Goal: Task Accomplishment & Management: Manage account settings

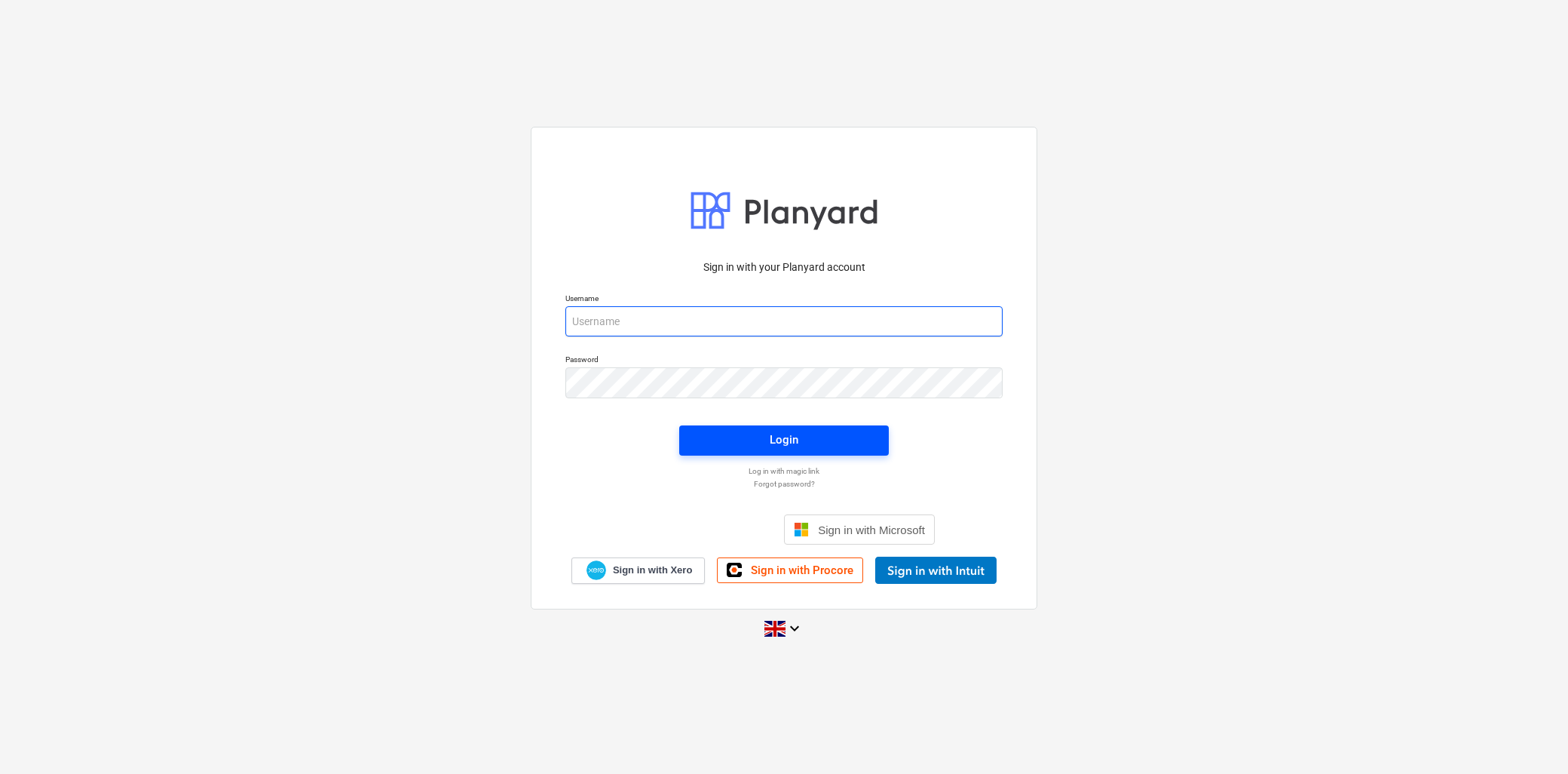
type input "[PERSON_NAME][EMAIL_ADDRESS][DOMAIN_NAME]"
click at [790, 446] on div "Login" at bounding box center [784, 440] width 29 height 20
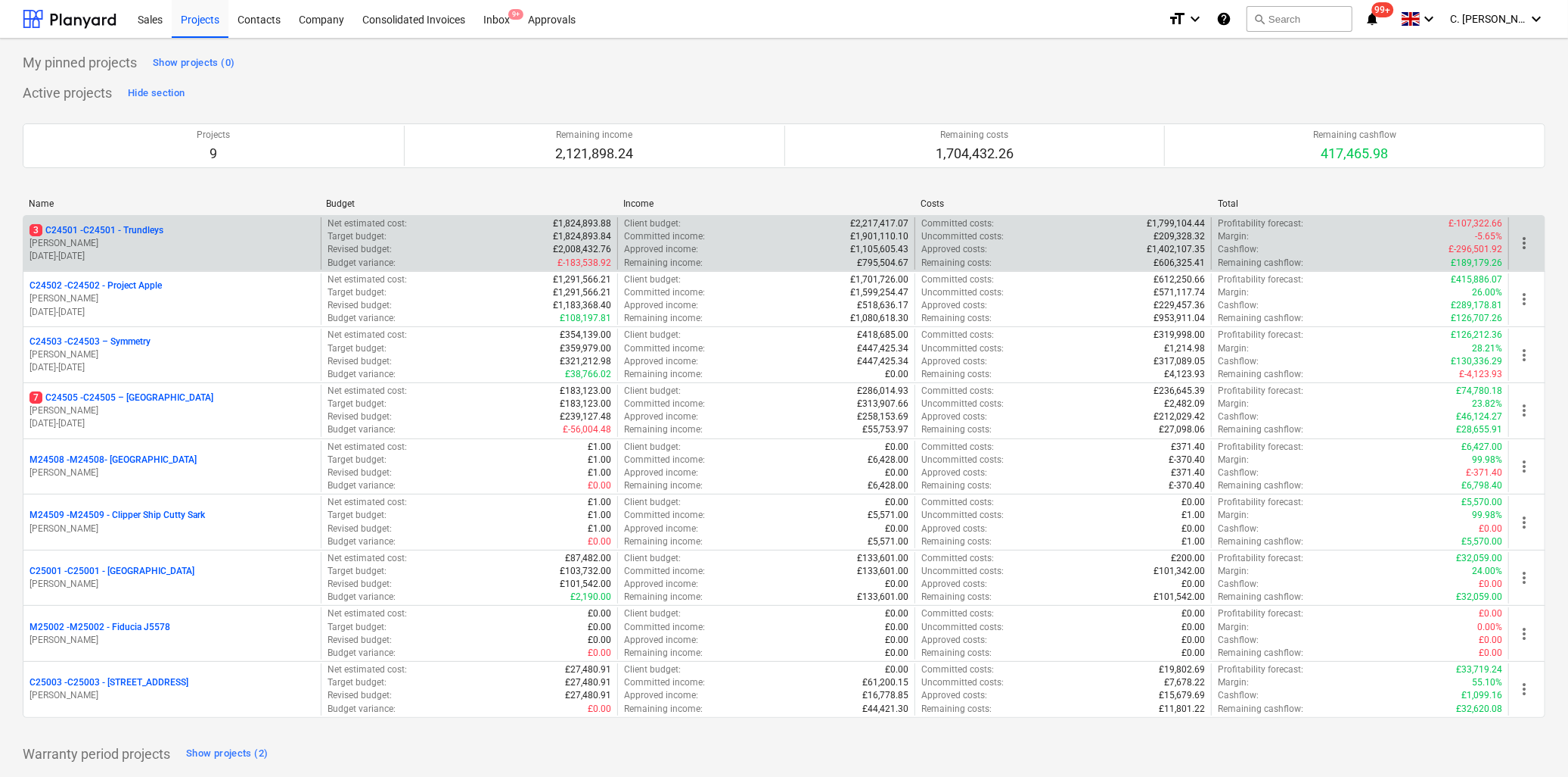
click at [106, 238] on p "[PERSON_NAME]" at bounding box center [172, 244] width 285 height 13
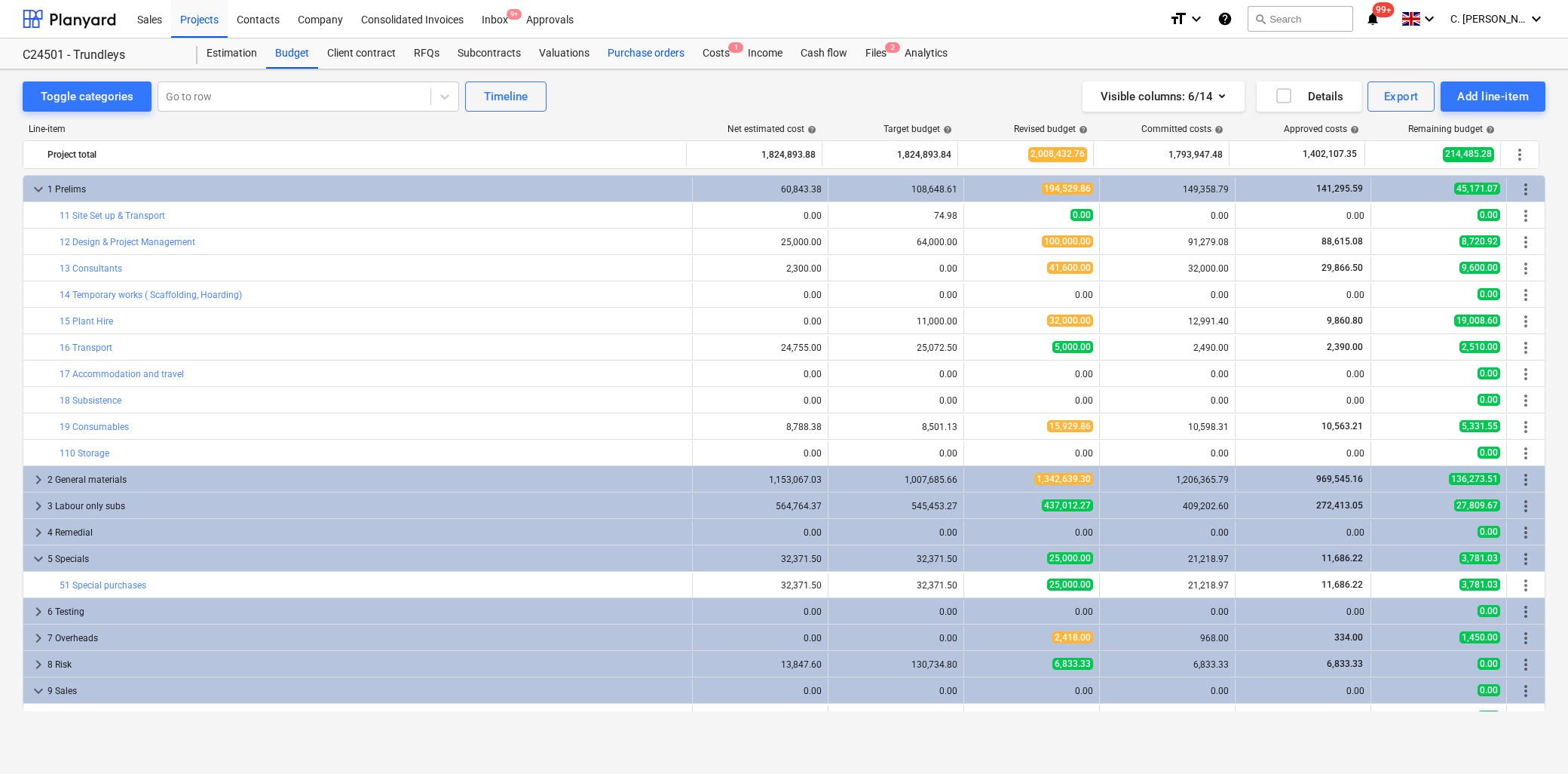
click at [645, 48] on div "Purchase orders" at bounding box center [646, 53] width 95 height 30
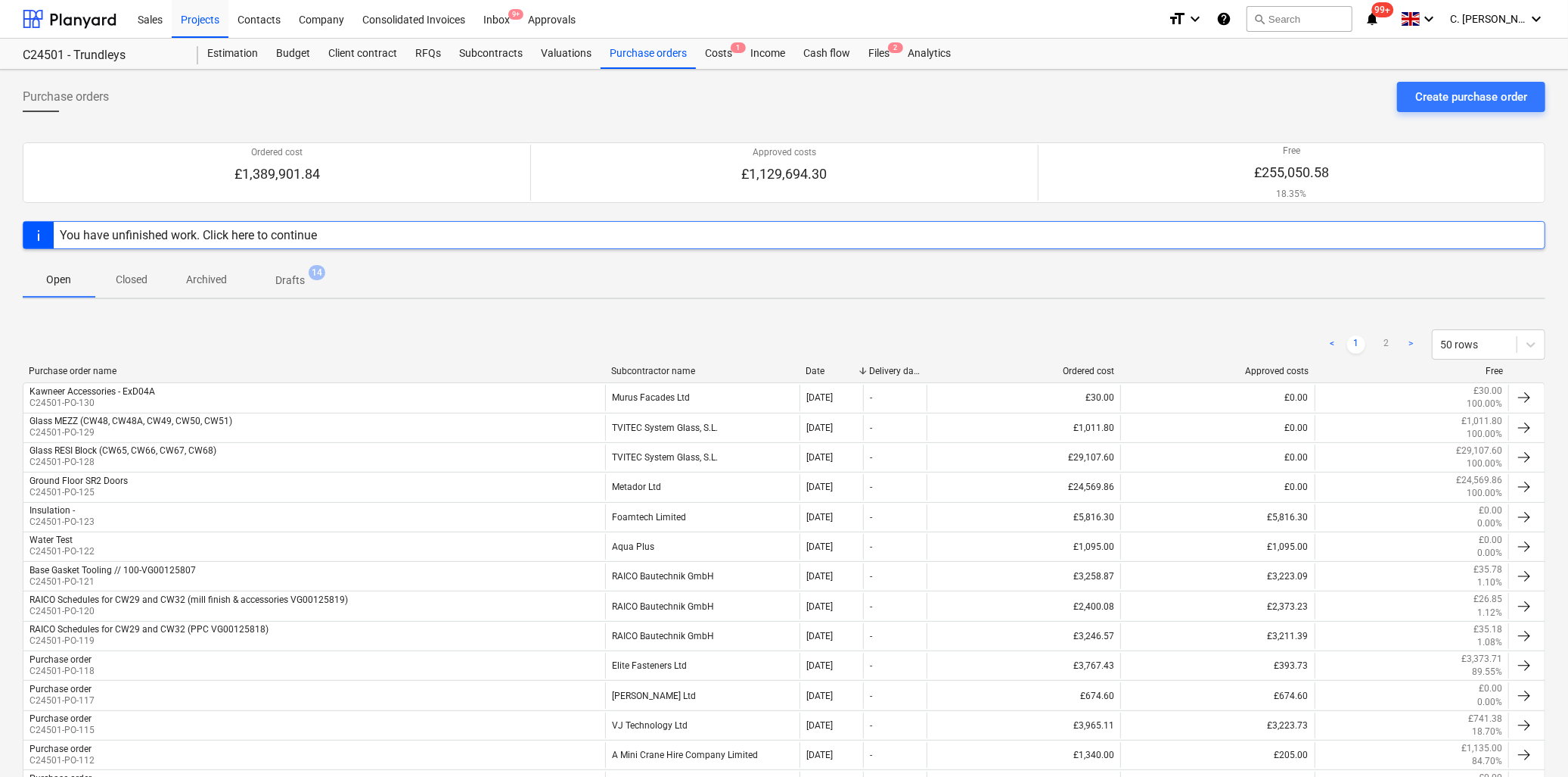
click at [639, 363] on div "< 1 2 > 50 rows" at bounding box center [784, 344] width 1523 height 43
click at [638, 371] on div "Subcontractor name" at bounding box center [702, 370] width 183 height 10
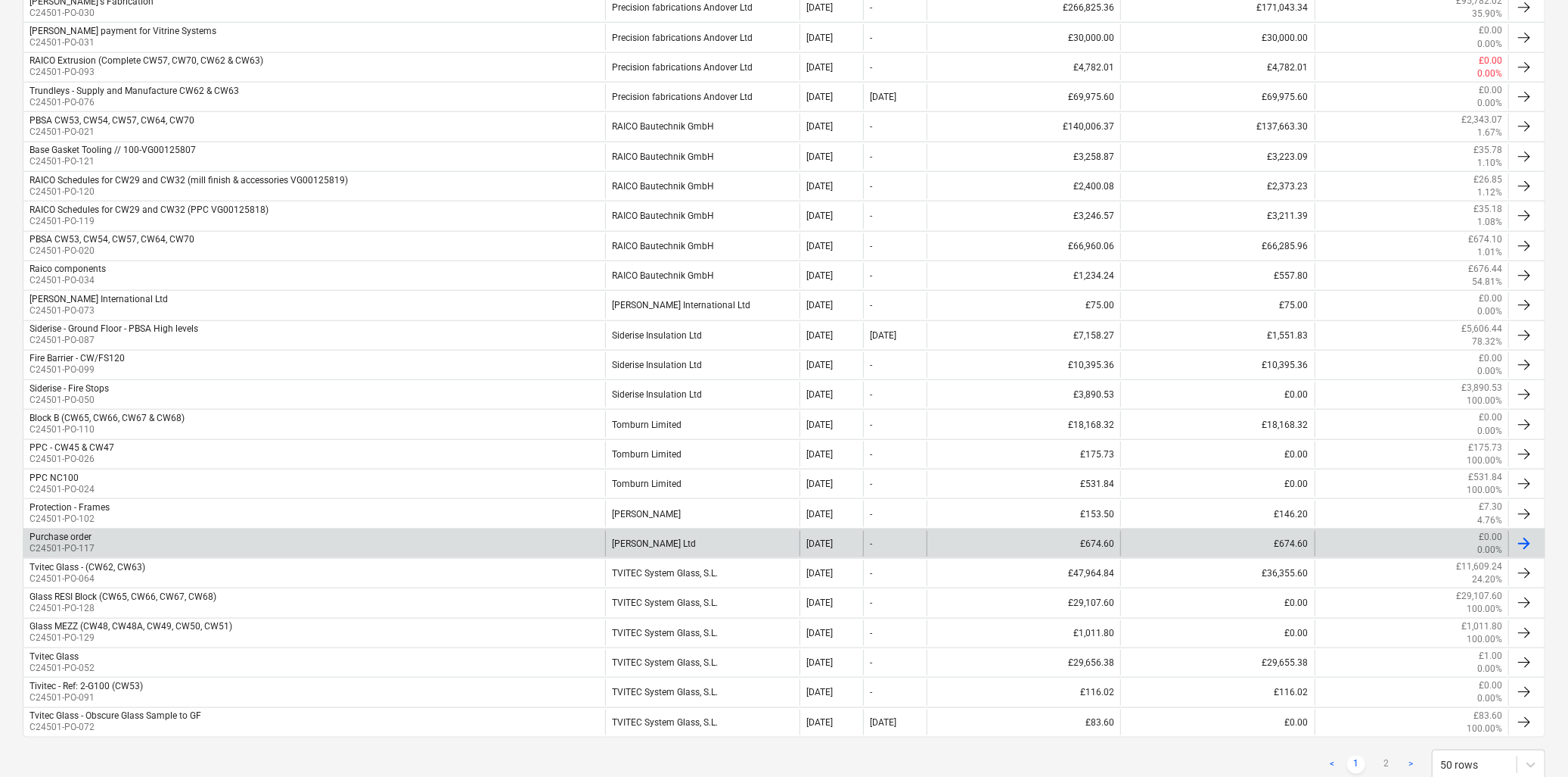
scroll to position [1177, 0]
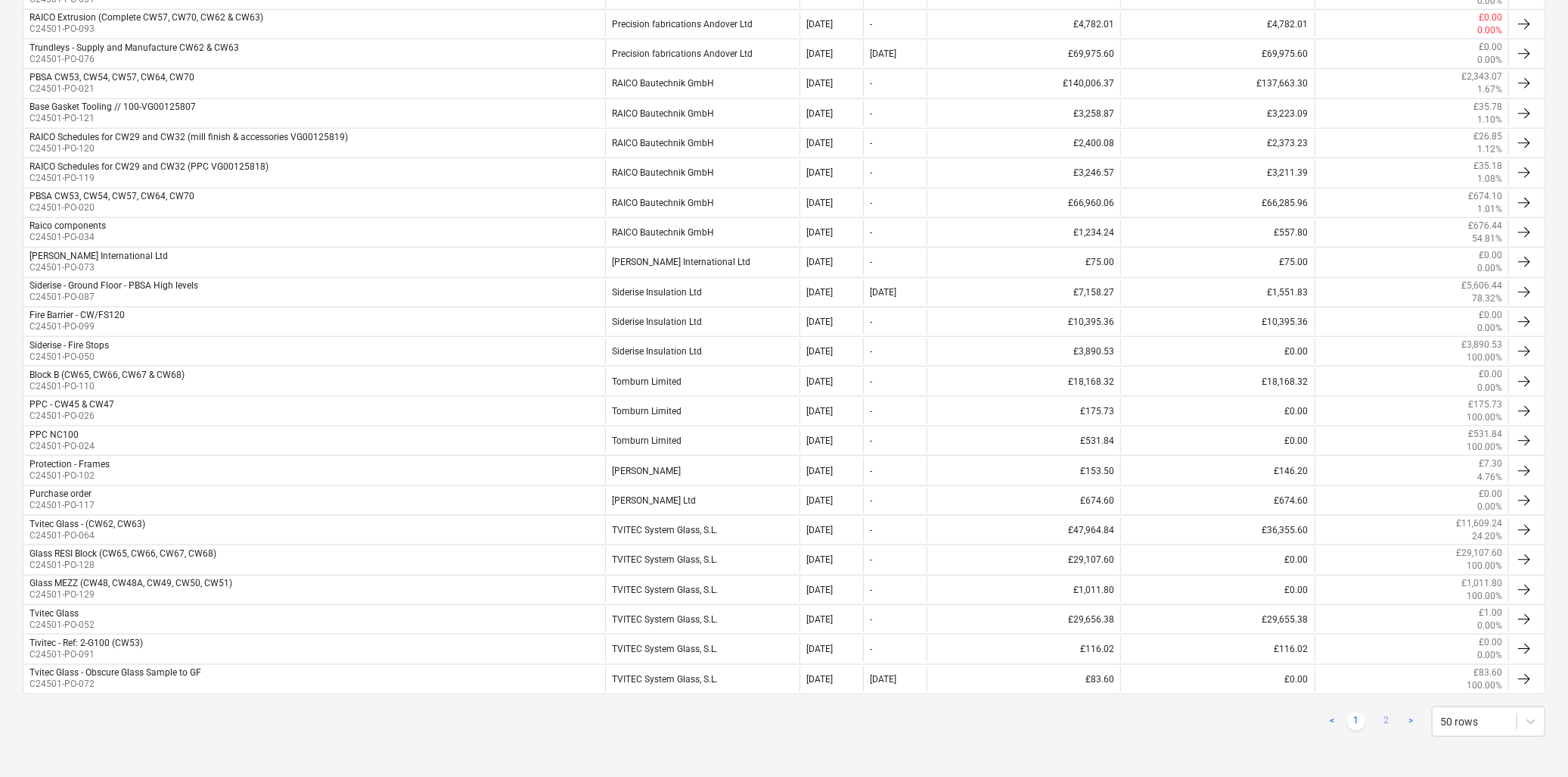
click at [1385, 727] on link "2" at bounding box center [1386, 721] width 18 height 18
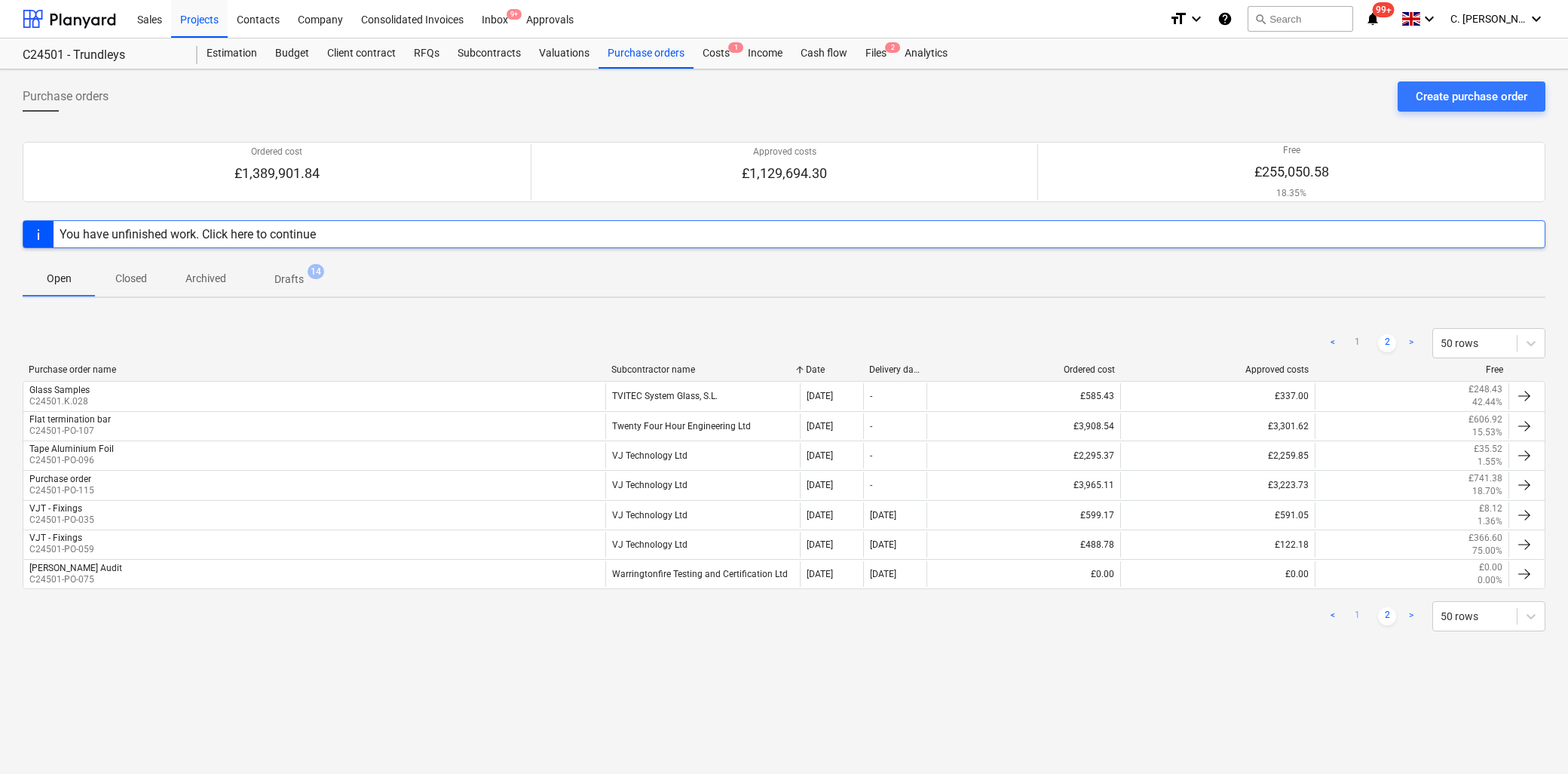
click at [1351, 614] on link "1" at bounding box center [1357, 615] width 18 height 18
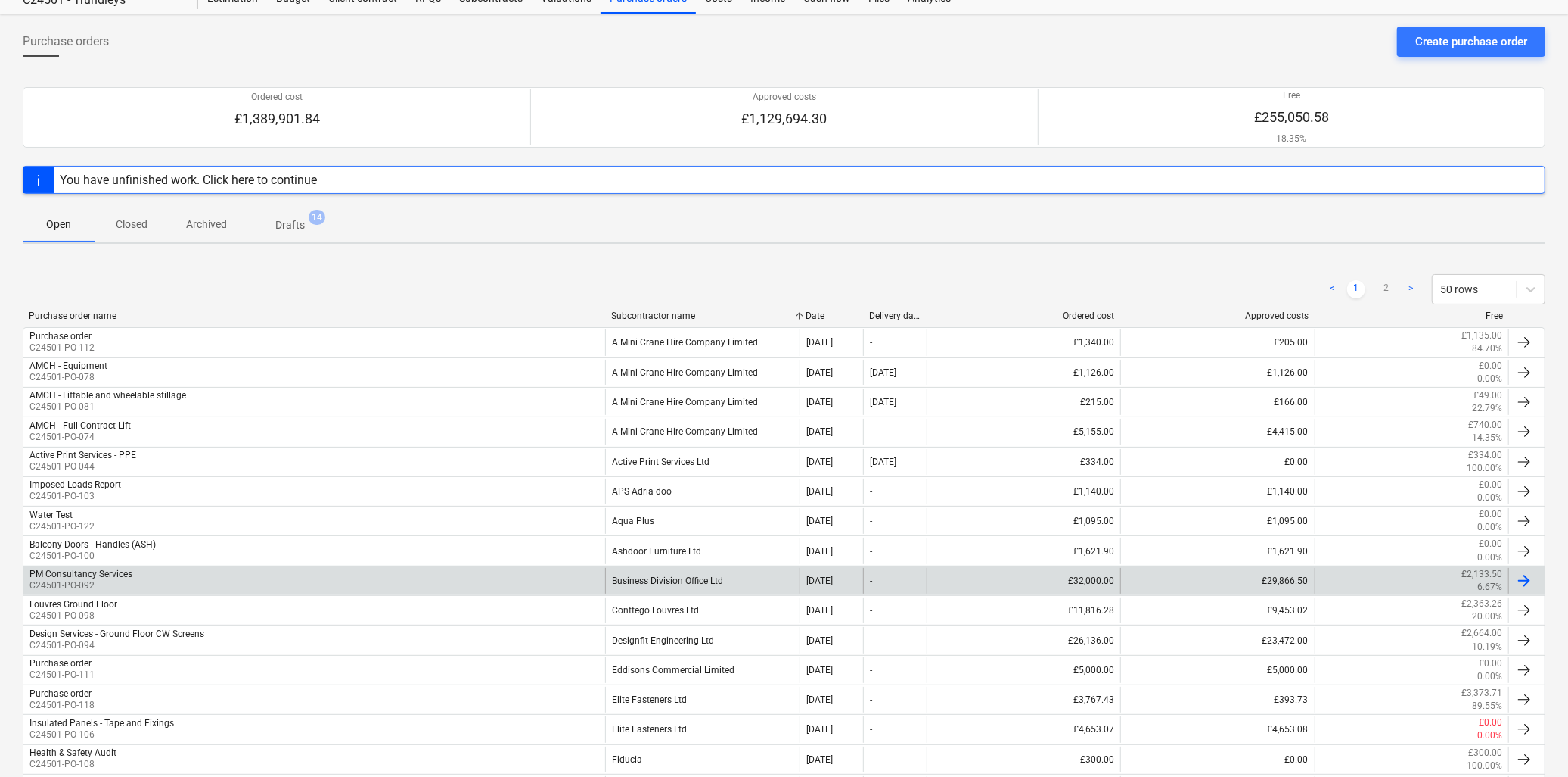
scroll to position [84, 0]
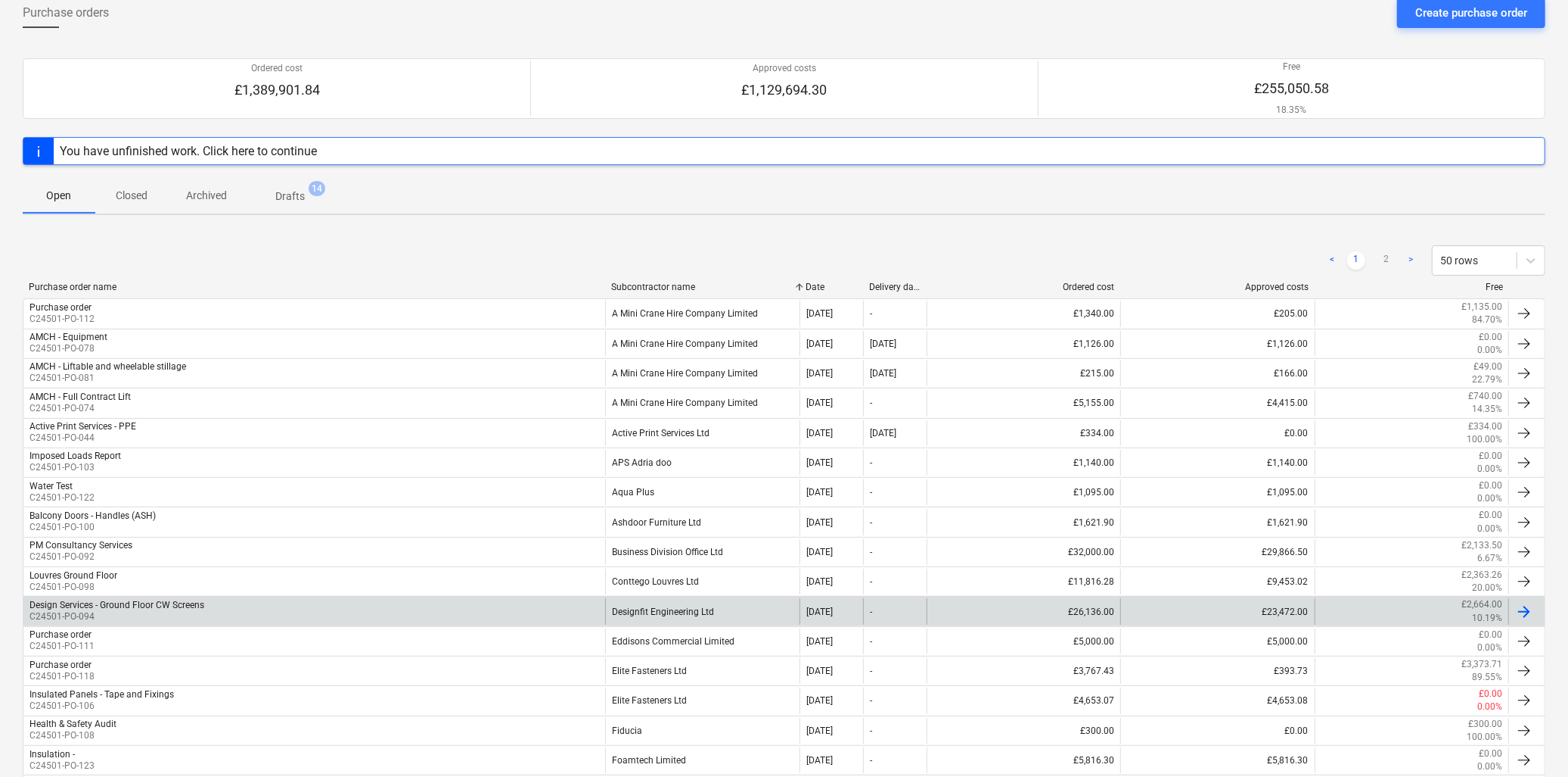
click at [677, 606] on div "Designfit Engineering Ltd" at bounding box center [702, 611] width 194 height 26
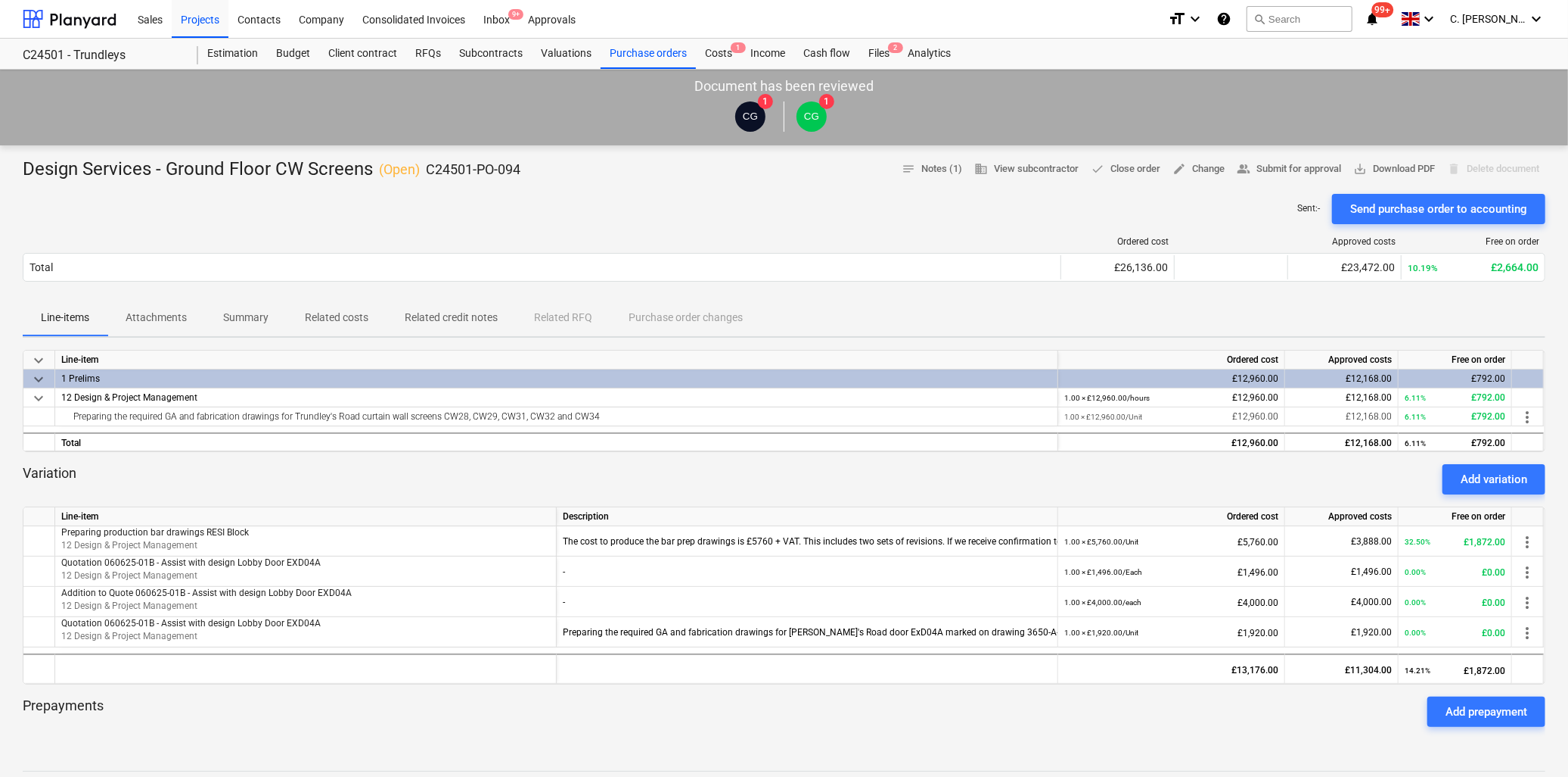
click at [258, 314] on p "Summary" at bounding box center [246, 318] width 46 height 16
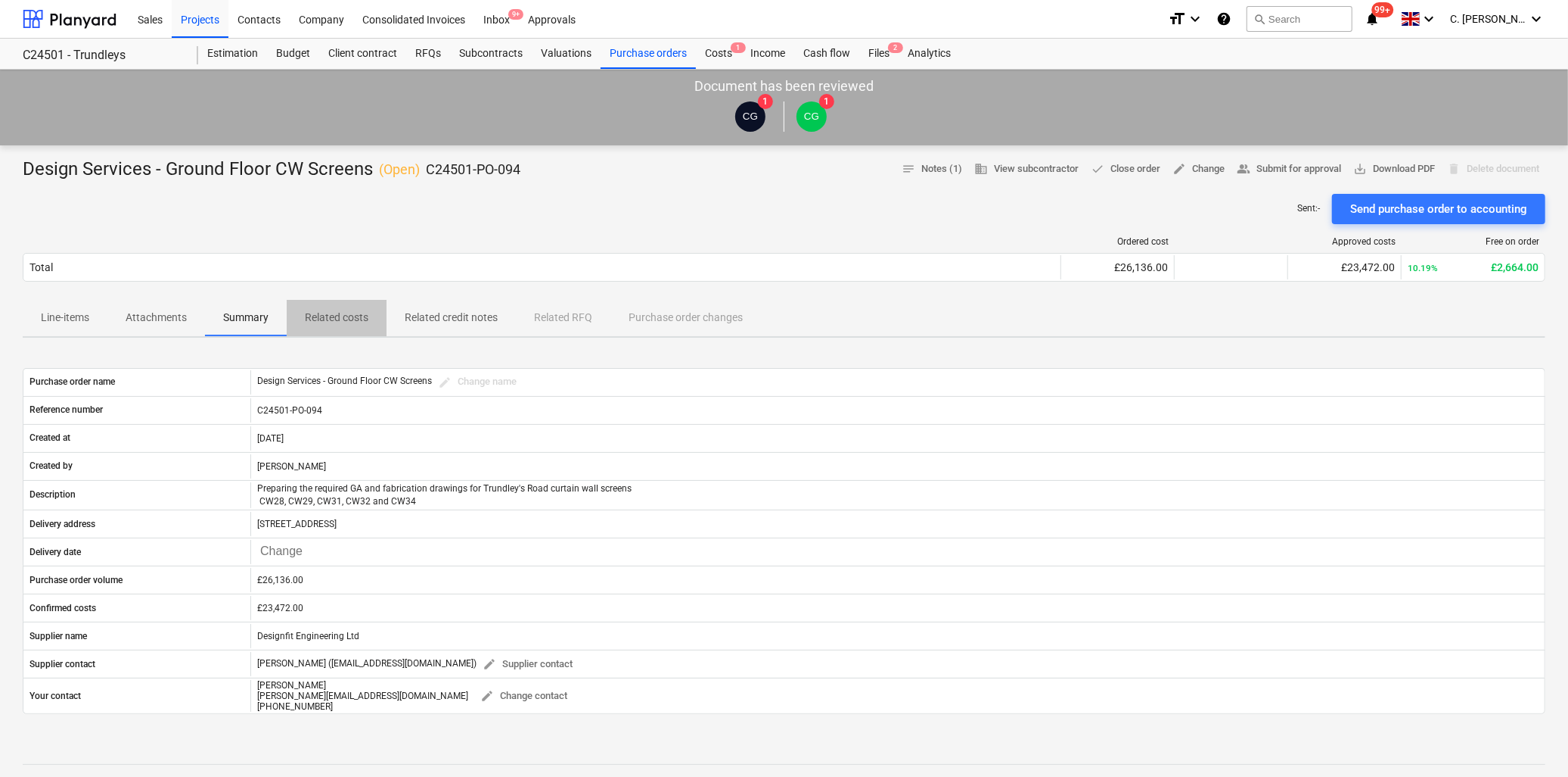
click at [354, 318] on p "Related costs" at bounding box center [336, 318] width 64 height 16
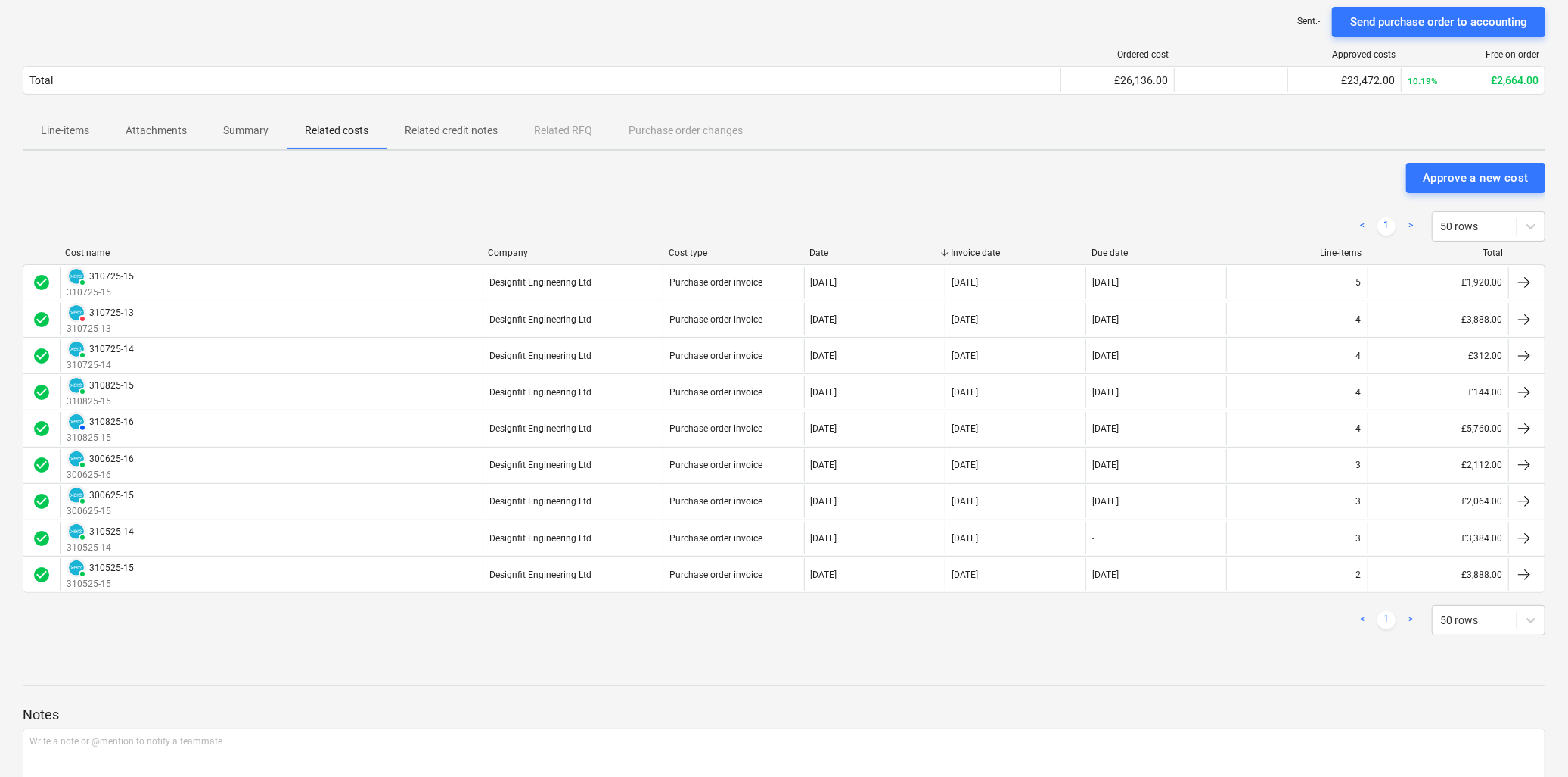
scroll to position [84, 0]
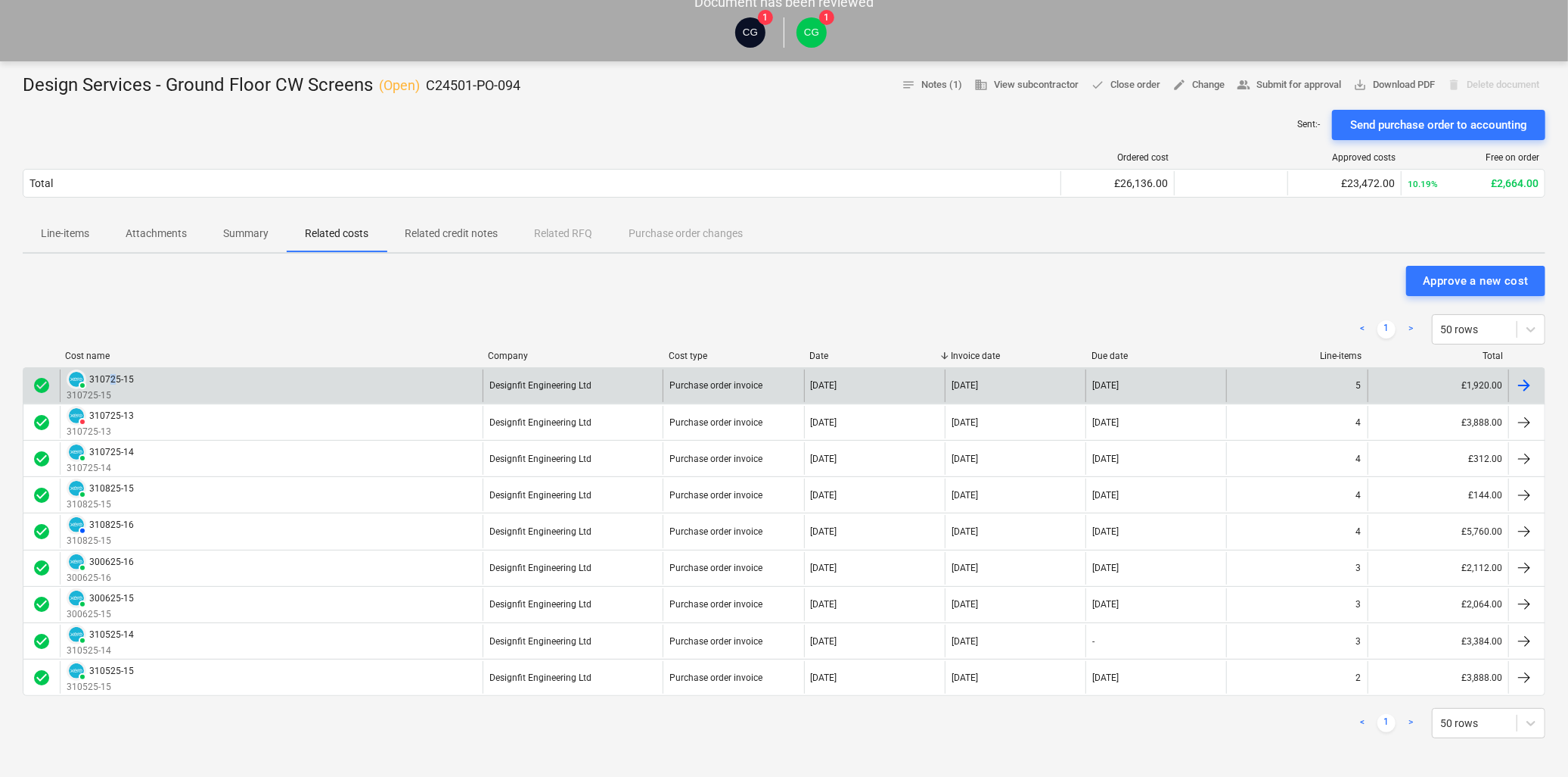
drag, startPoint x: 130, startPoint y: 387, endPoint x: 112, endPoint y: 384, distance: 18.2
click at [112, 384] on div "310725-15" at bounding box center [111, 379] width 45 height 10
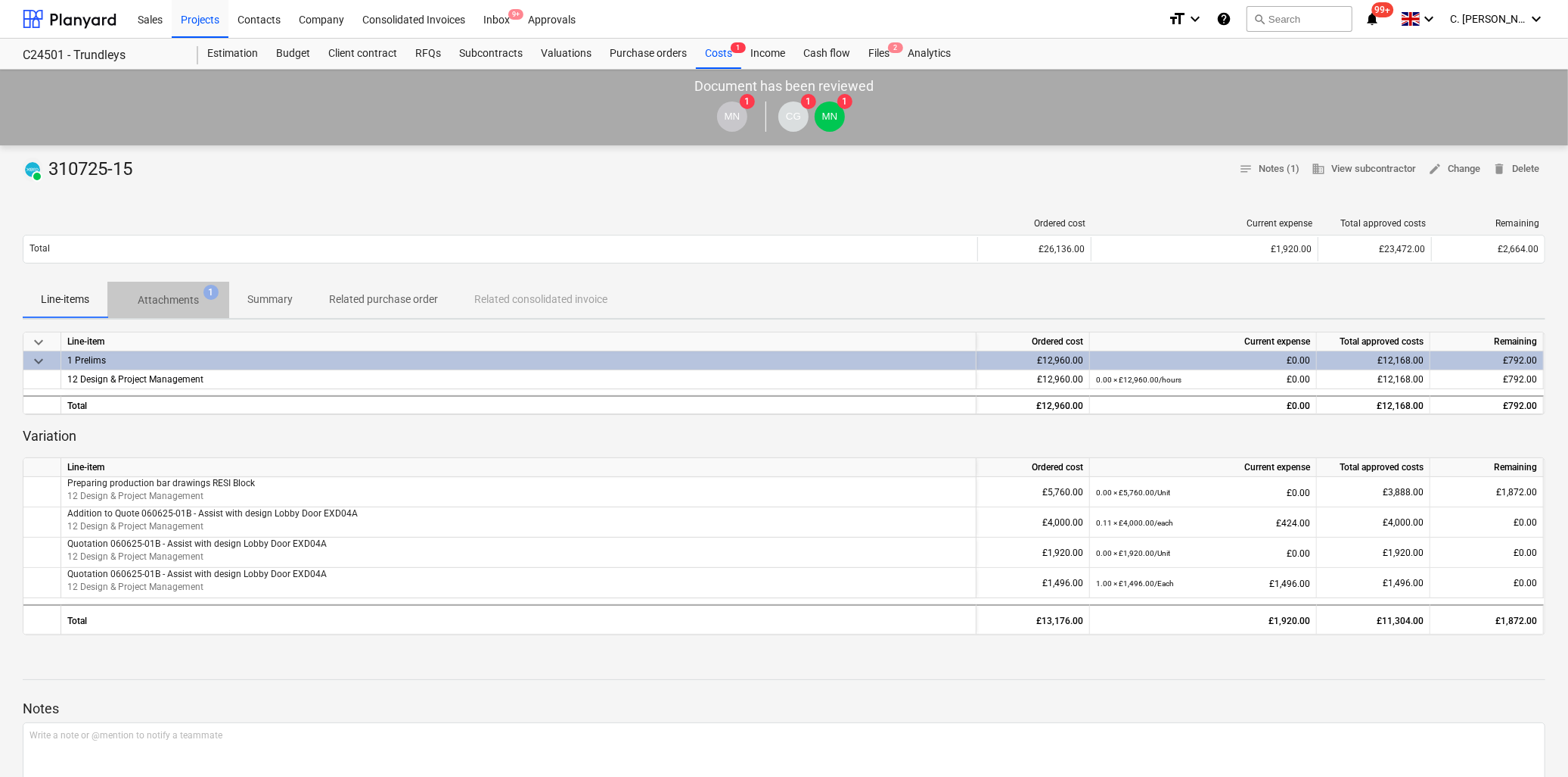
click at [191, 296] on p "Attachments" at bounding box center [169, 300] width 61 height 16
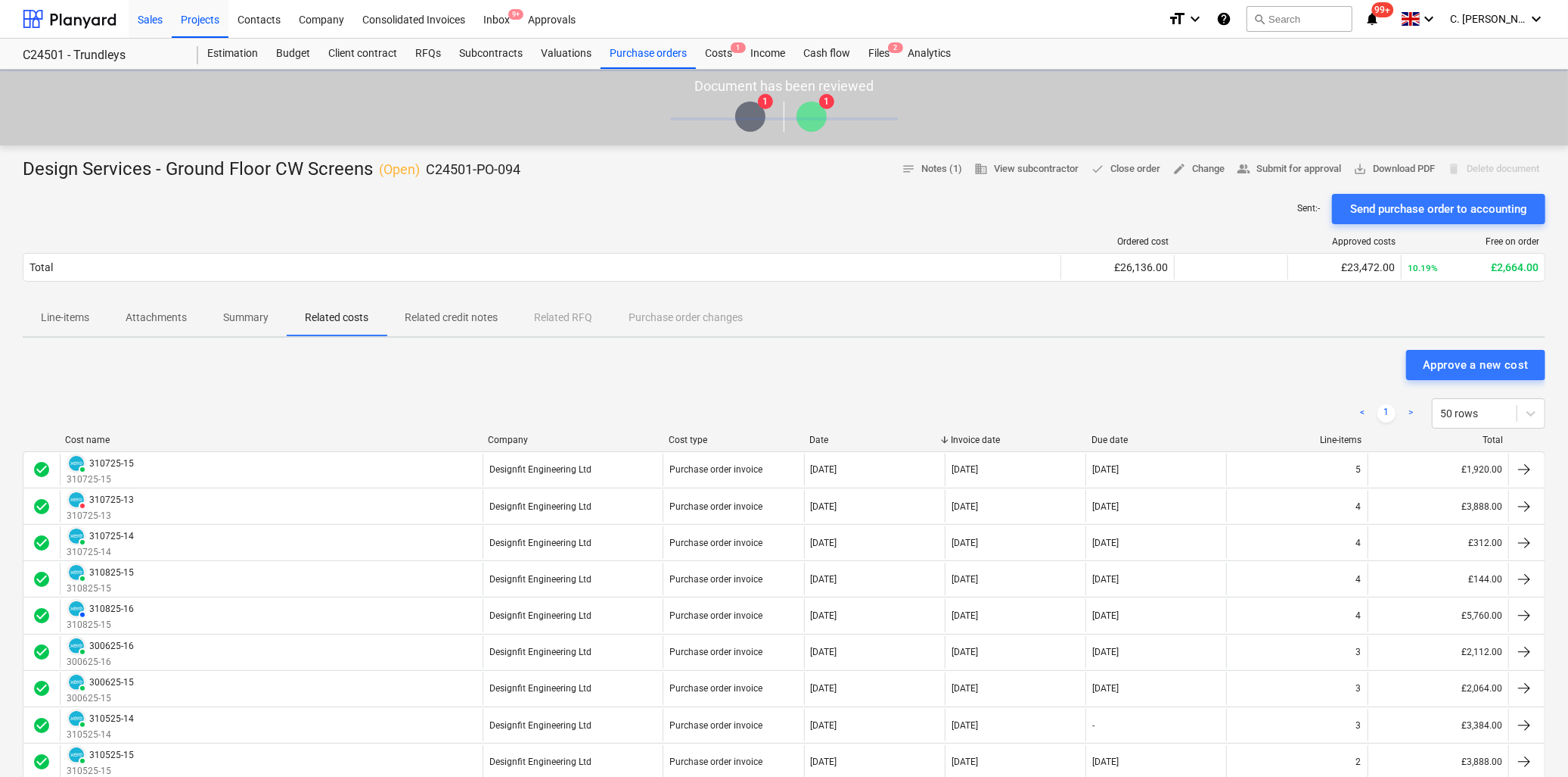
scroll to position [84, 0]
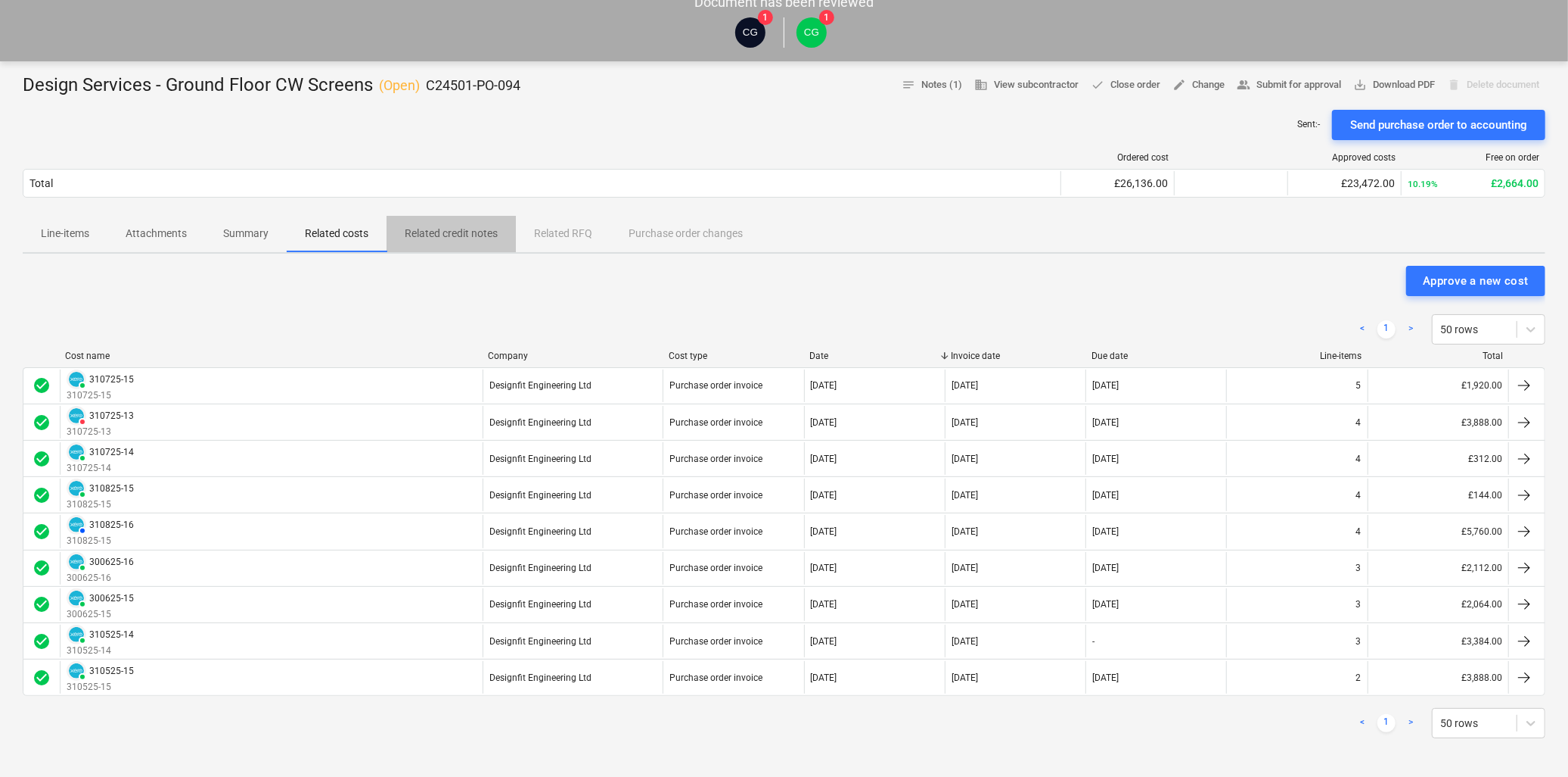
click at [464, 231] on p "Related credit notes" at bounding box center [451, 233] width 93 height 16
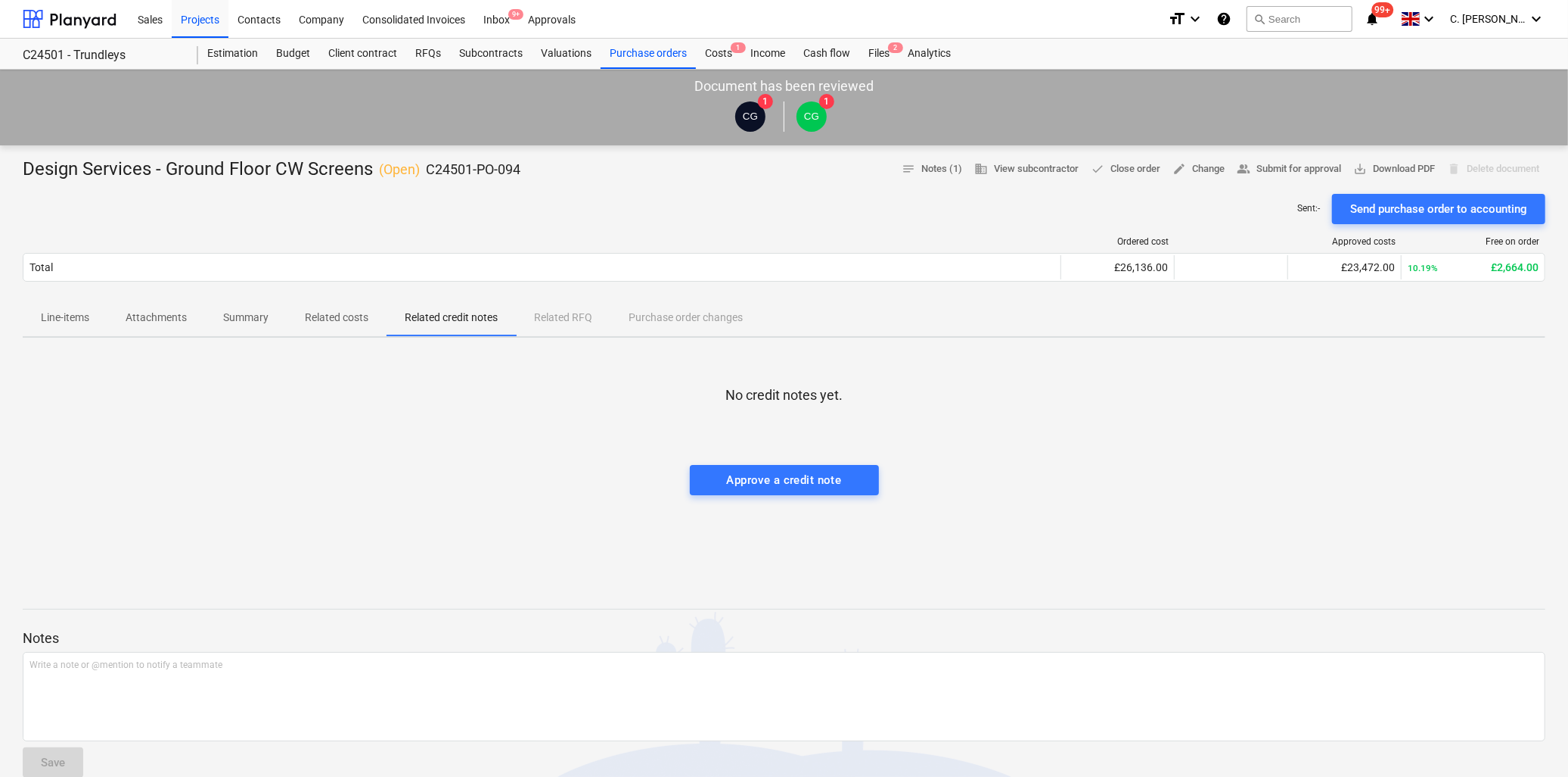
click at [580, 313] on div "Line-items Attachments Summary Related costs Related credit notes Related RFQ P…" at bounding box center [784, 318] width 1523 height 36
click at [573, 316] on div "Line-items Attachments Summary Related costs Related credit notes Related RFQ P…" at bounding box center [784, 318] width 1523 height 36
click at [344, 318] on p "Related costs" at bounding box center [336, 318] width 64 height 16
